Goal: Communication & Community: Answer question/provide support

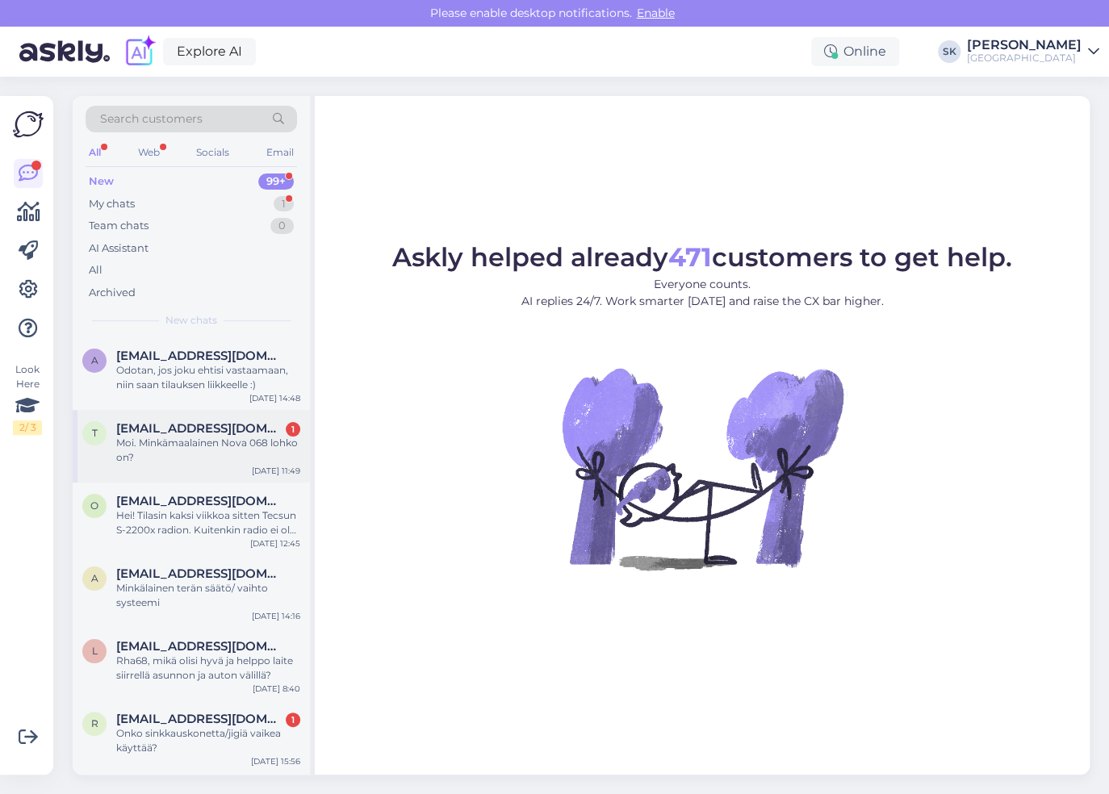
click at [195, 441] on div "Moi. Minkämaalainen Nova 068 lohko on?" at bounding box center [208, 450] width 184 height 29
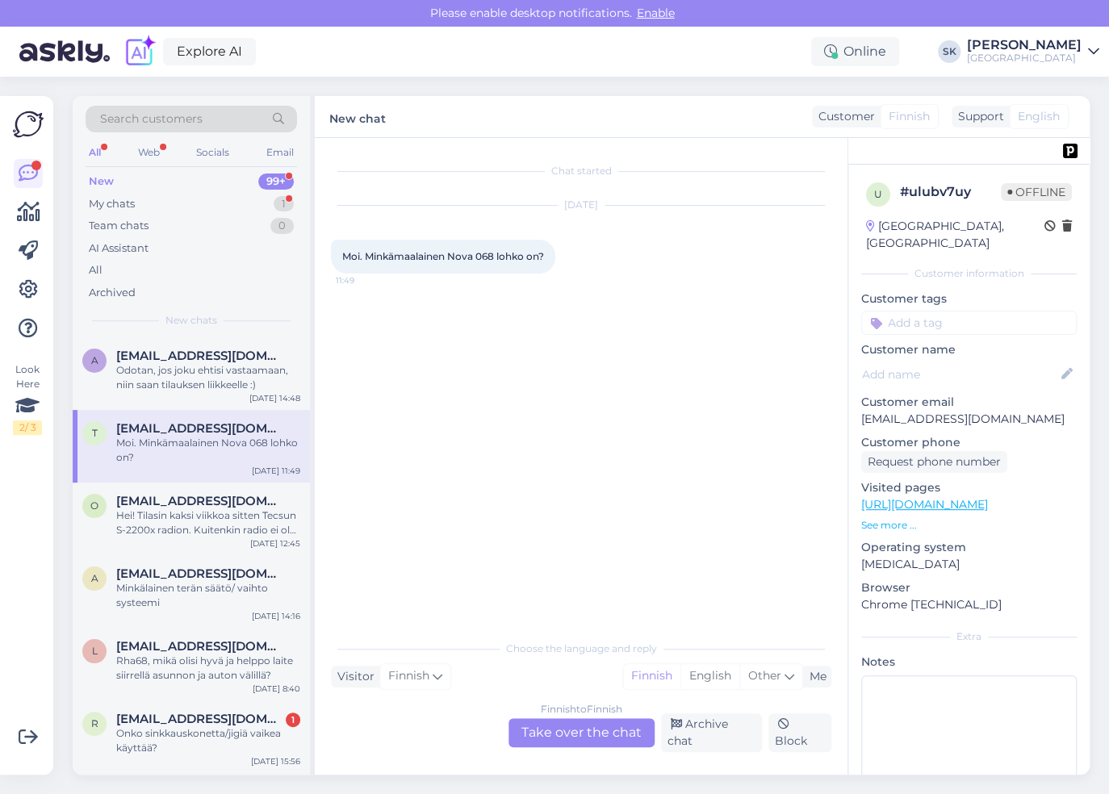
click at [566, 729] on div "Finnish to Finnish Take over the chat" at bounding box center [581, 732] width 146 height 29
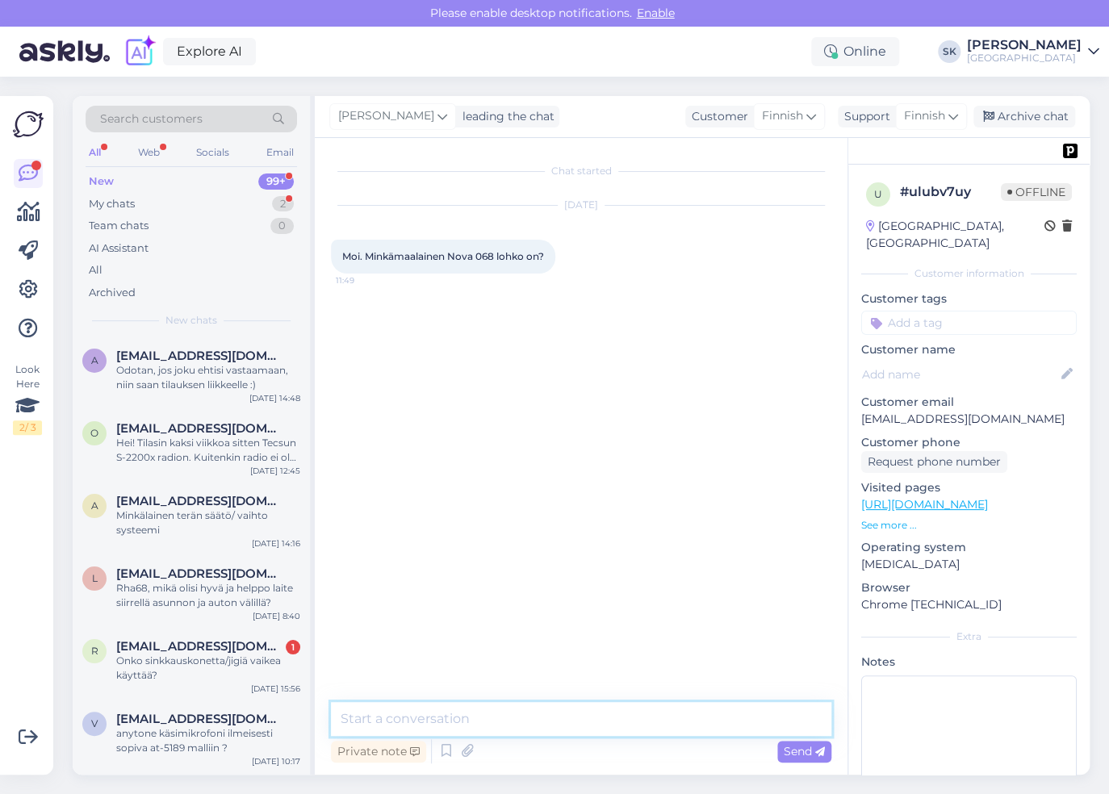
click at [558, 720] on textarea at bounding box center [581, 719] width 500 height 34
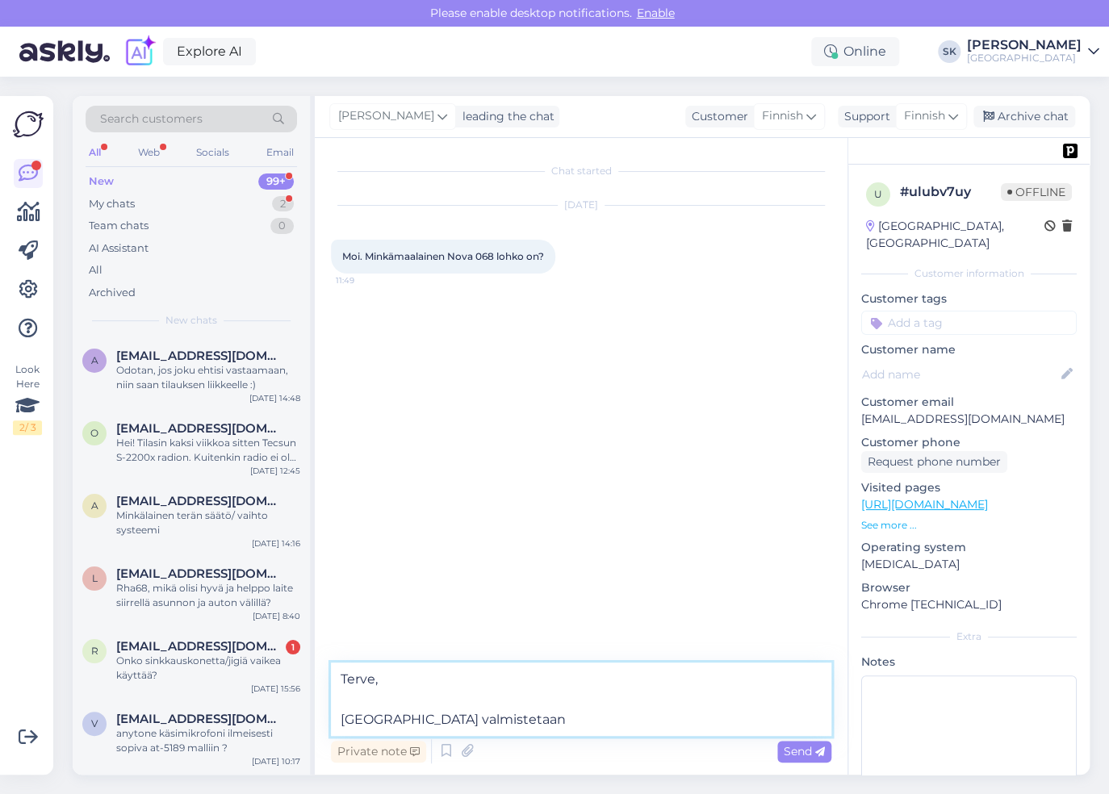
type textarea "Terve, [GEOGRAPHIC_DATA] valmistetaan."
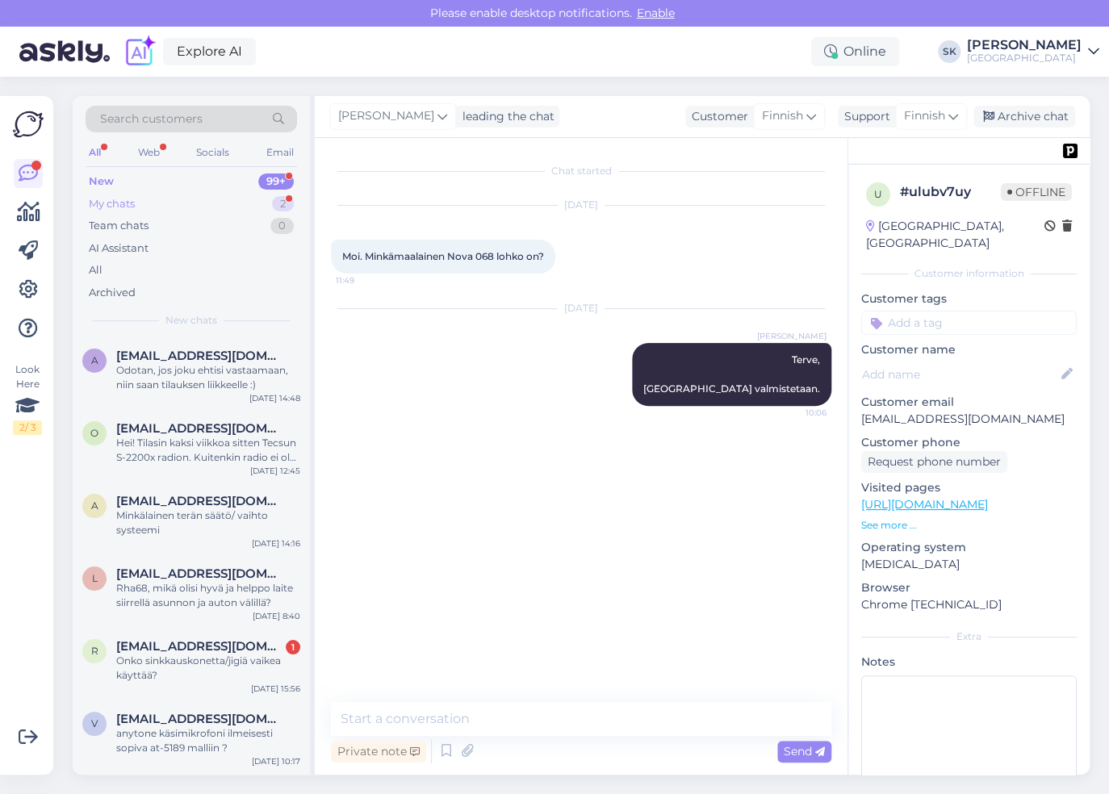
click at [132, 202] on div "My chats" at bounding box center [112, 204] width 46 height 16
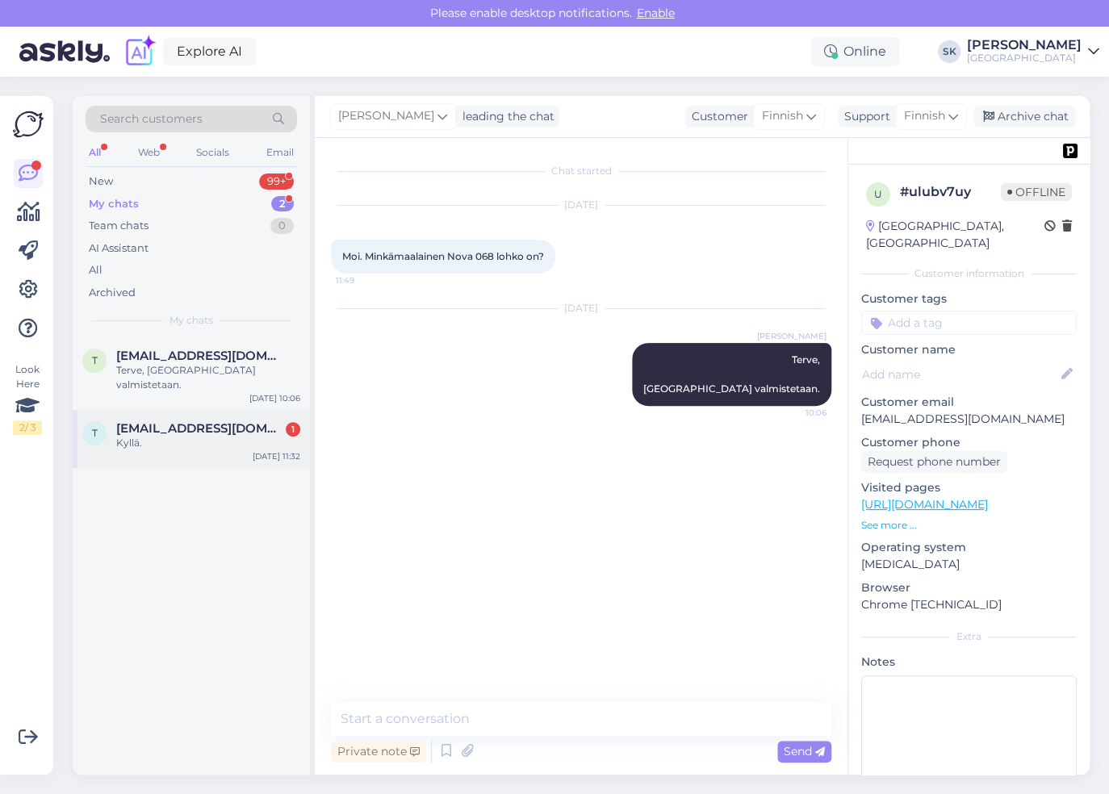
click at [159, 436] on div "Kyllä." at bounding box center [208, 443] width 184 height 15
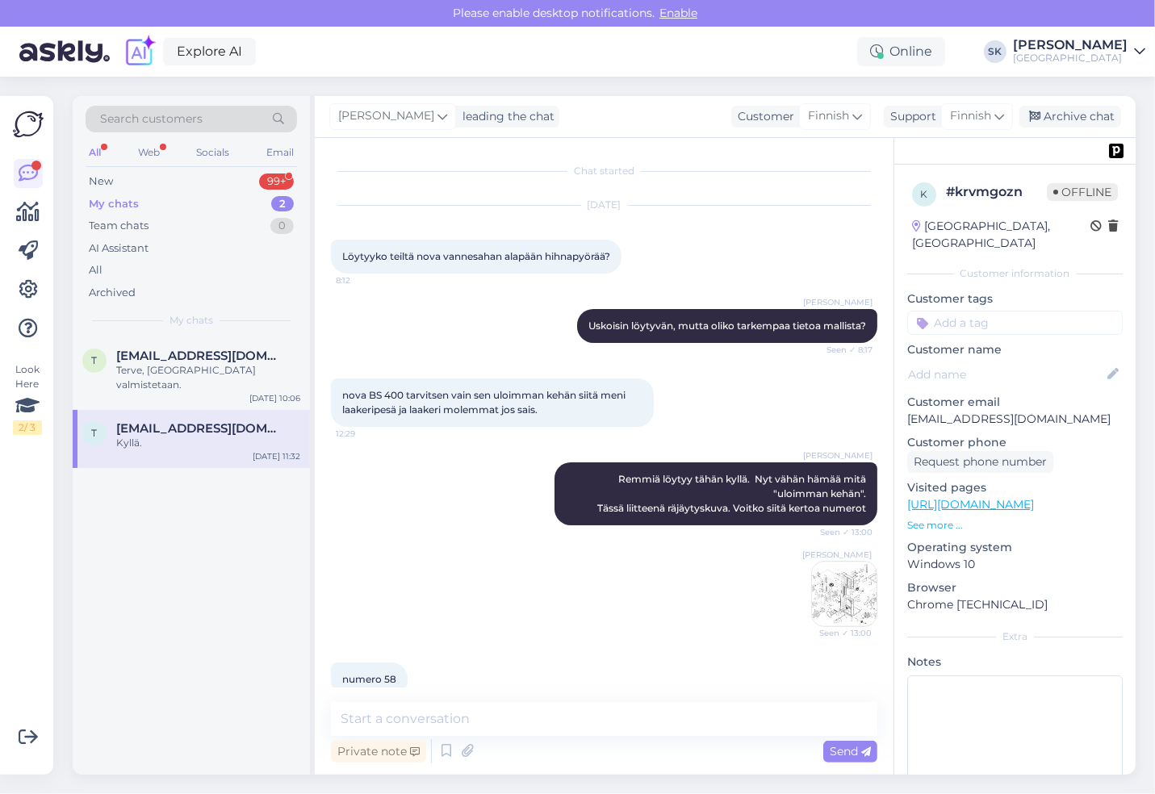
click at [834, 579] on img at bounding box center [844, 594] width 65 height 65
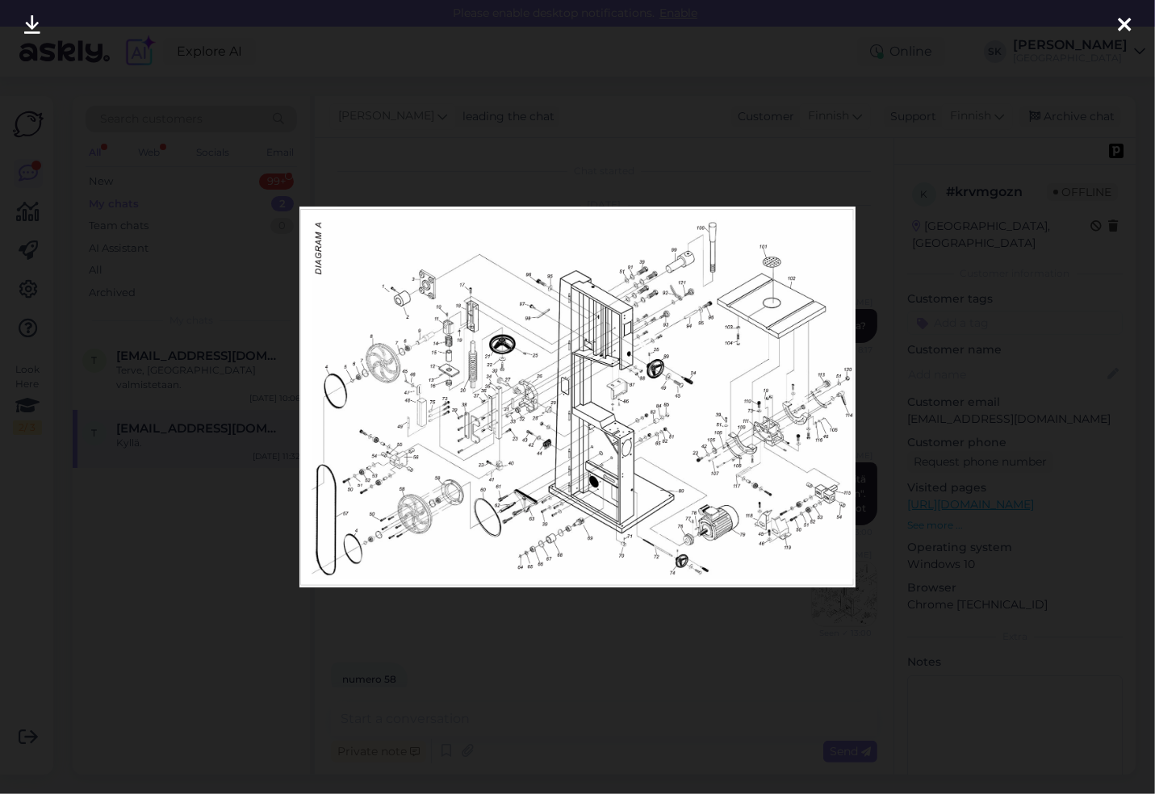
click at [408, 495] on img at bounding box center [577, 397] width 556 height 380
click at [1108, 27] on icon at bounding box center [1124, 25] width 13 height 21
